Goal: Entertainment & Leisure: Consume media (video, audio)

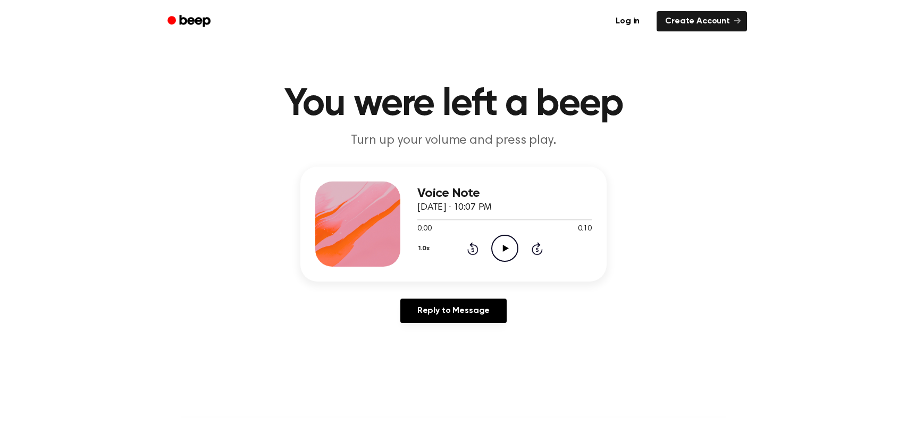
click at [494, 241] on icon "Play Audio" at bounding box center [504, 248] width 27 height 27
click at [498, 241] on icon "Play Audio" at bounding box center [504, 248] width 27 height 27
click at [506, 255] on icon "Play Audio" at bounding box center [504, 248] width 27 height 27
click at [498, 247] on icon "Play Audio" at bounding box center [504, 248] width 27 height 27
click at [498, 242] on icon "Play Audio" at bounding box center [504, 248] width 27 height 27
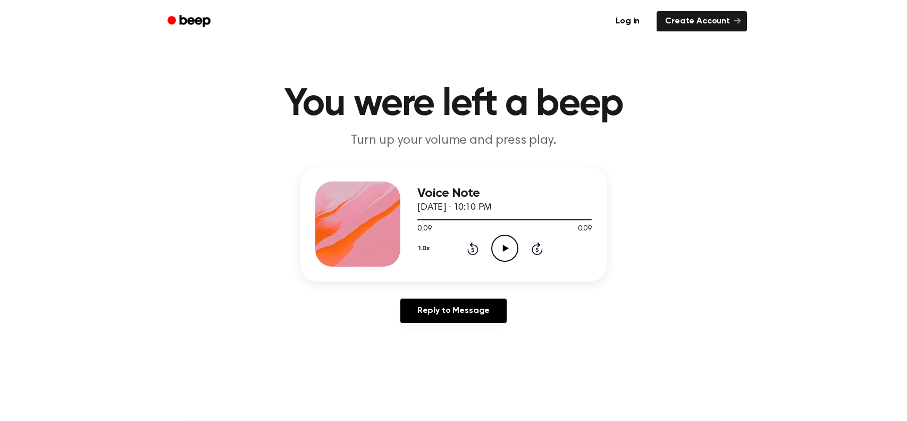
click at [510, 238] on icon "Play Audio" at bounding box center [504, 248] width 27 height 27
click at [509, 250] on icon "Play Audio" at bounding box center [504, 248] width 27 height 27
click at [509, 237] on icon "Play Audio" at bounding box center [504, 248] width 27 height 27
click at [506, 243] on icon "Play Audio" at bounding box center [504, 248] width 27 height 27
click at [488, 231] on div "0:07 0:07" at bounding box center [504, 228] width 174 height 11
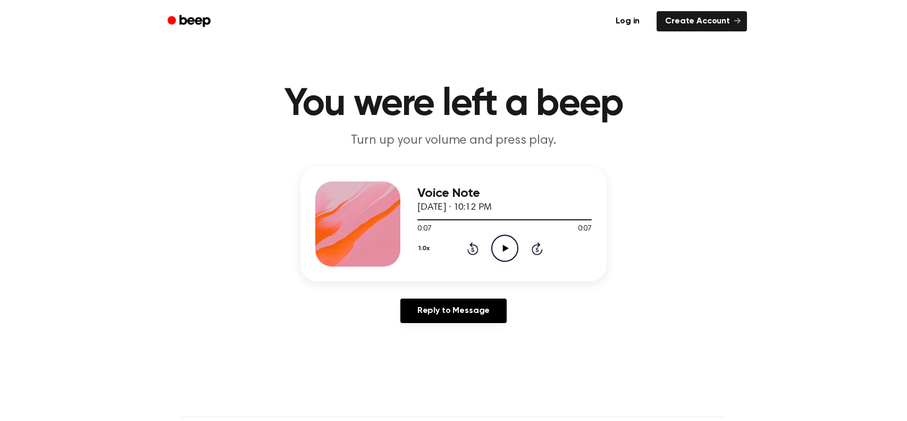
click at [496, 241] on icon "Play Audio" at bounding box center [504, 248] width 27 height 27
click at [501, 252] on icon "Play Audio" at bounding box center [504, 248] width 27 height 27
click at [502, 242] on icon "Play Audio" at bounding box center [504, 248] width 27 height 27
click at [505, 254] on icon "Play Audio" at bounding box center [504, 248] width 27 height 27
click at [499, 238] on icon "Play Audio" at bounding box center [504, 248] width 27 height 27
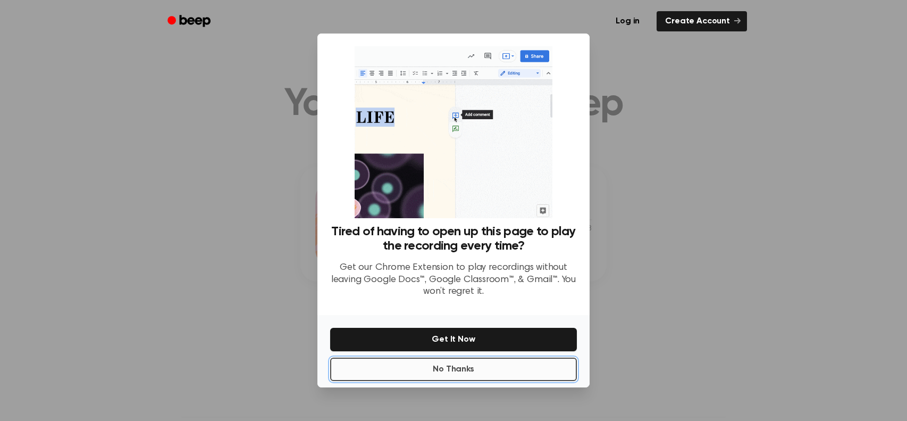
click at [504, 370] on button "No Thanks" at bounding box center [453, 368] width 247 height 23
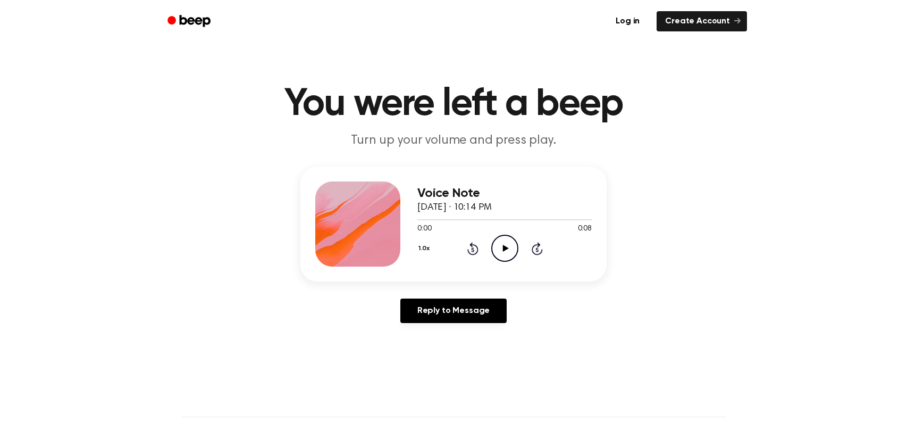
click at [496, 239] on circle at bounding box center [505, 248] width 26 height 26
click at [504, 249] on icon at bounding box center [506, 248] width 6 height 7
click at [494, 240] on circle at bounding box center [505, 248] width 26 height 26
click at [505, 239] on icon "Play Audio" at bounding box center [504, 248] width 27 height 27
click at [496, 235] on icon "Play Audio" at bounding box center [504, 248] width 27 height 27
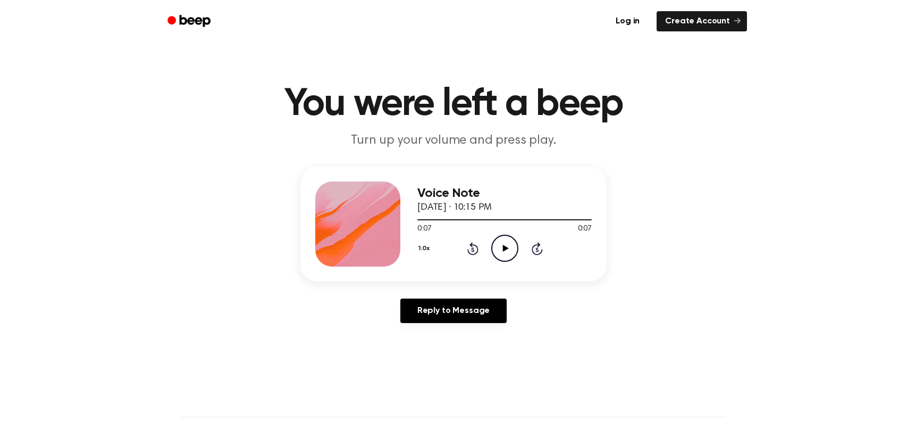
click at [502, 246] on icon "Play Audio" at bounding box center [504, 248] width 27 height 27
click at [499, 245] on icon "Play Audio" at bounding box center [504, 248] width 27 height 27
click at [507, 233] on div "0:00 0:09" at bounding box center [504, 228] width 174 height 11
click at [517, 248] on icon "Play Audio" at bounding box center [504, 248] width 27 height 27
click at [501, 238] on icon "Play Audio" at bounding box center [504, 248] width 27 height 27
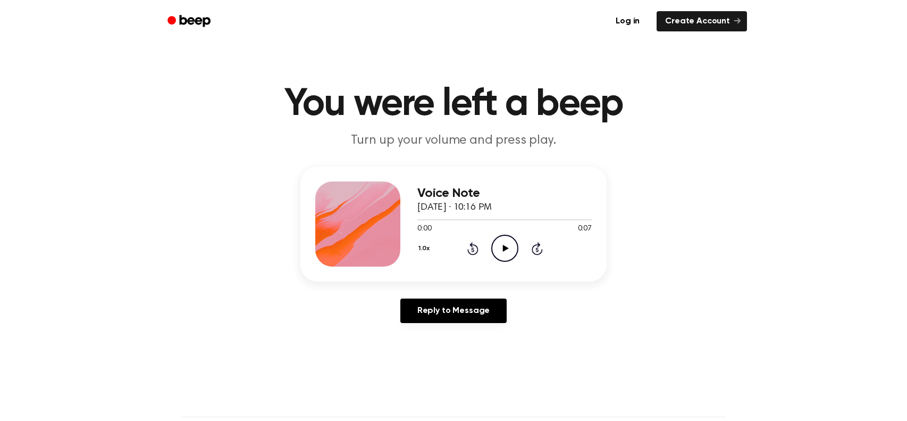
click at [504, 238] on icon "Play Audio" at bounding box center [504, 248] width 27 height 27
click at [506, 241] on icon "Play Audio" at bounding box center [504, 248] width 27 height 27
click at [495, 247] on icon "Play Audio" at bounding box center [504, 248] width 27 height 27
click at [497, 242] on icon "Play Audio" at bounding box center [504, 248] width 27 height 27
click at [502, 240] on icon "Play Audio" at bounding box center [504, 248] width 27 height 27
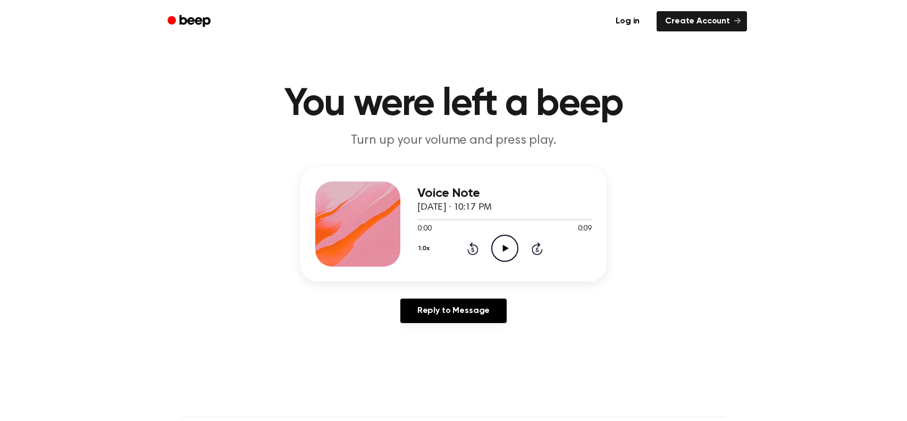
click at [508, 239] on icon "Play Audio" at bounding box center [504, 248] width 27 height 27
click at [492, 245] on circle at bounding box center [505, 248] width 26 height 26
click at [504, 240] on icon "Play Audio" at bounding box center [504, 248] width 27 height 27
